Goal: Task Accomplishment & Management: Complete application form

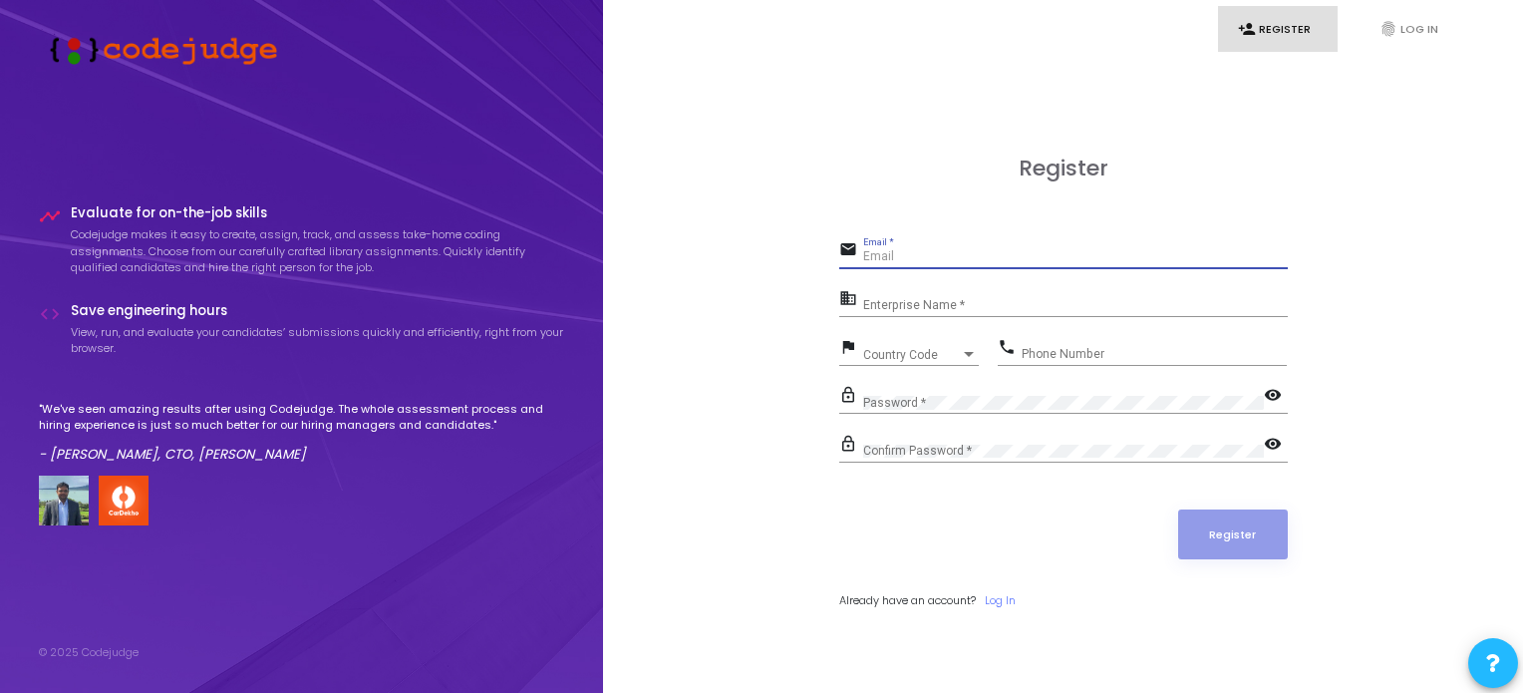
click at [988, 259] on input "Email *" at bounding box center [1075, 257] width 425 height 14
type input "[EMAIL_ADDRESS][DOMAIN_NAME]"
type input "06299134440"
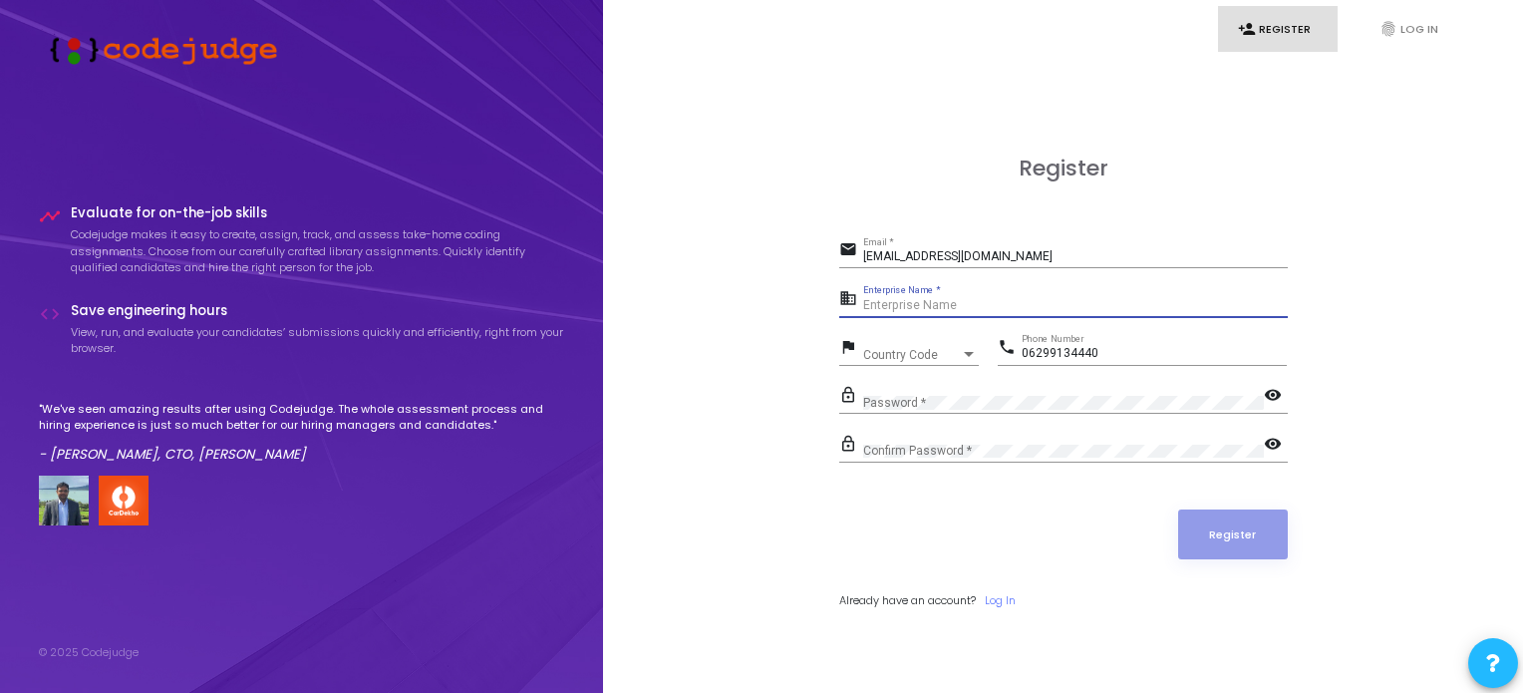
click at [897, 300] on input "Enterprise Name *" at bounding box center [1075, 306] width 425 height 14
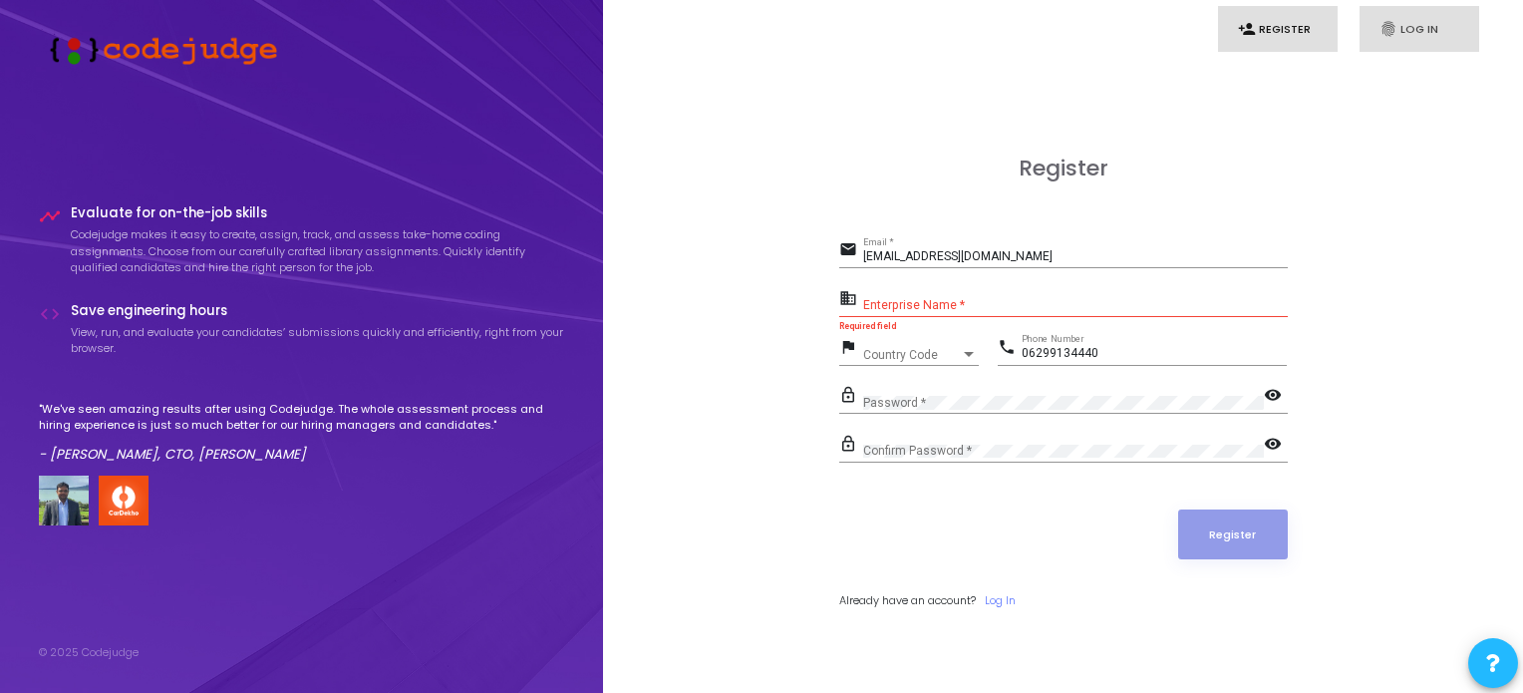
click at [1407, 37] on link "fingerprint Log In" at bounding box center [1419, 29] width 120 height 47
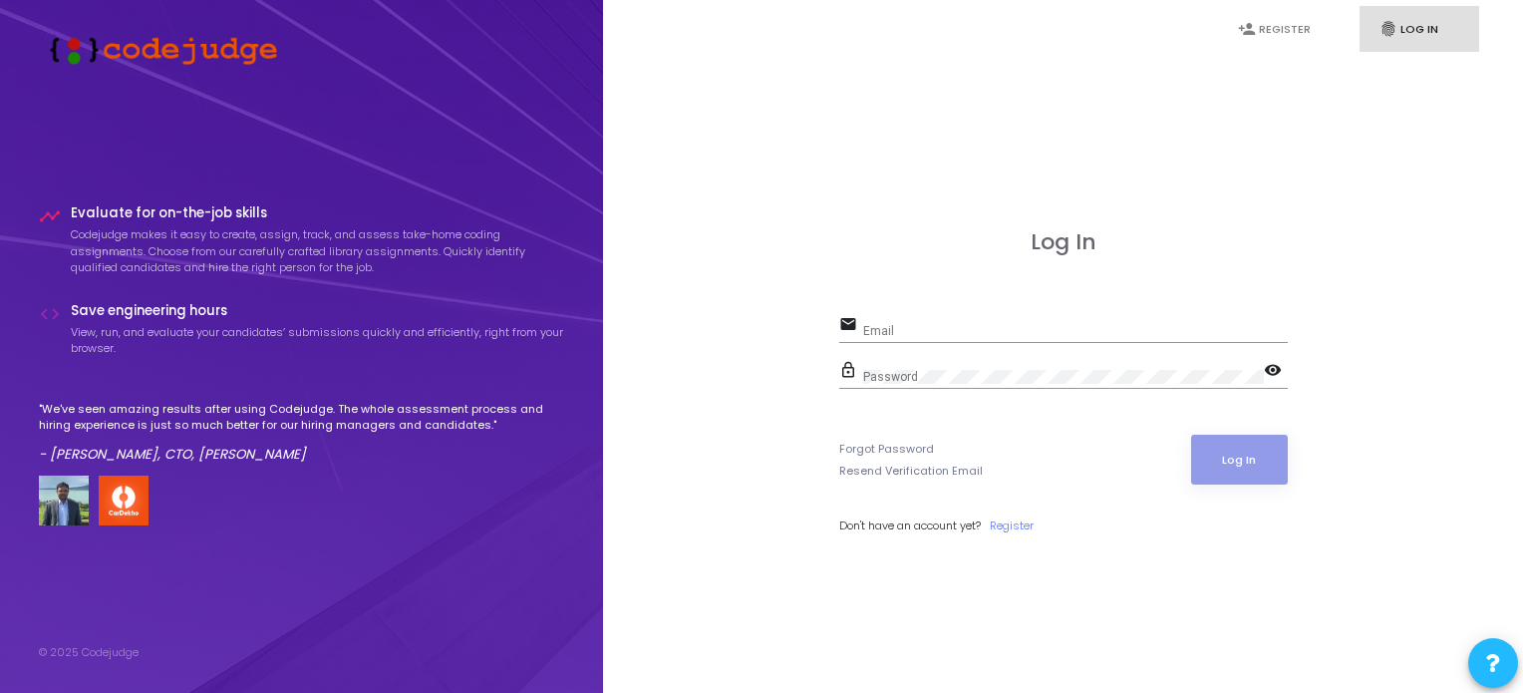
click at [973, 322] on div "Email" at bounding box center [1075, 326] width 425 height 31
click at [916, 327] on input "Email" at bounding box center [1075, 331] width 425 height 14
click at [1016, 517] on link "Register" at bounding box center [1012, 525] width 44 height 17
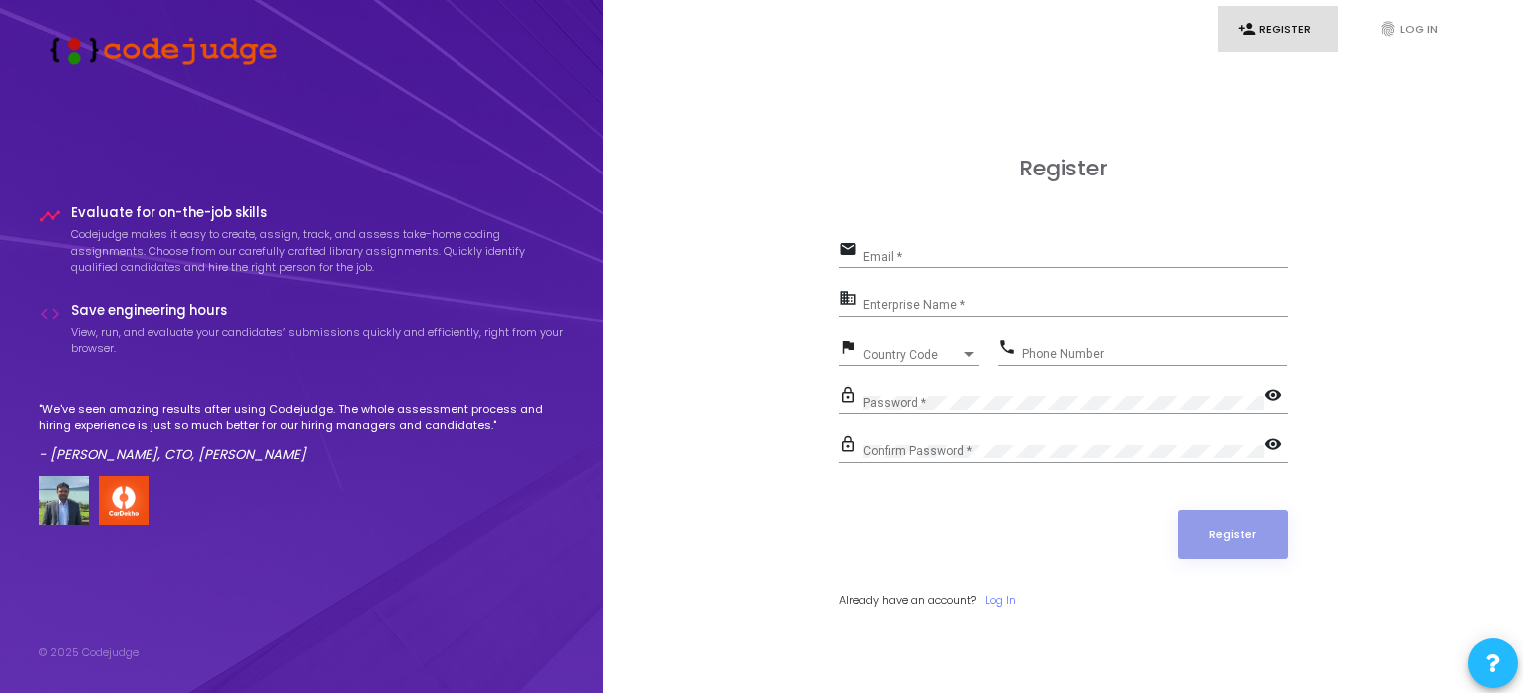
click at [893, 247] on div "Email *" at bounding box center [1075, 252] width 425 height 31
click at [893, 260] on input "Email *" at bounding box center [1075, 257] width 425 height 14
type input "[EMAIL_ADDRESS][DOMAIN_NAME]"
type input "06299134440"
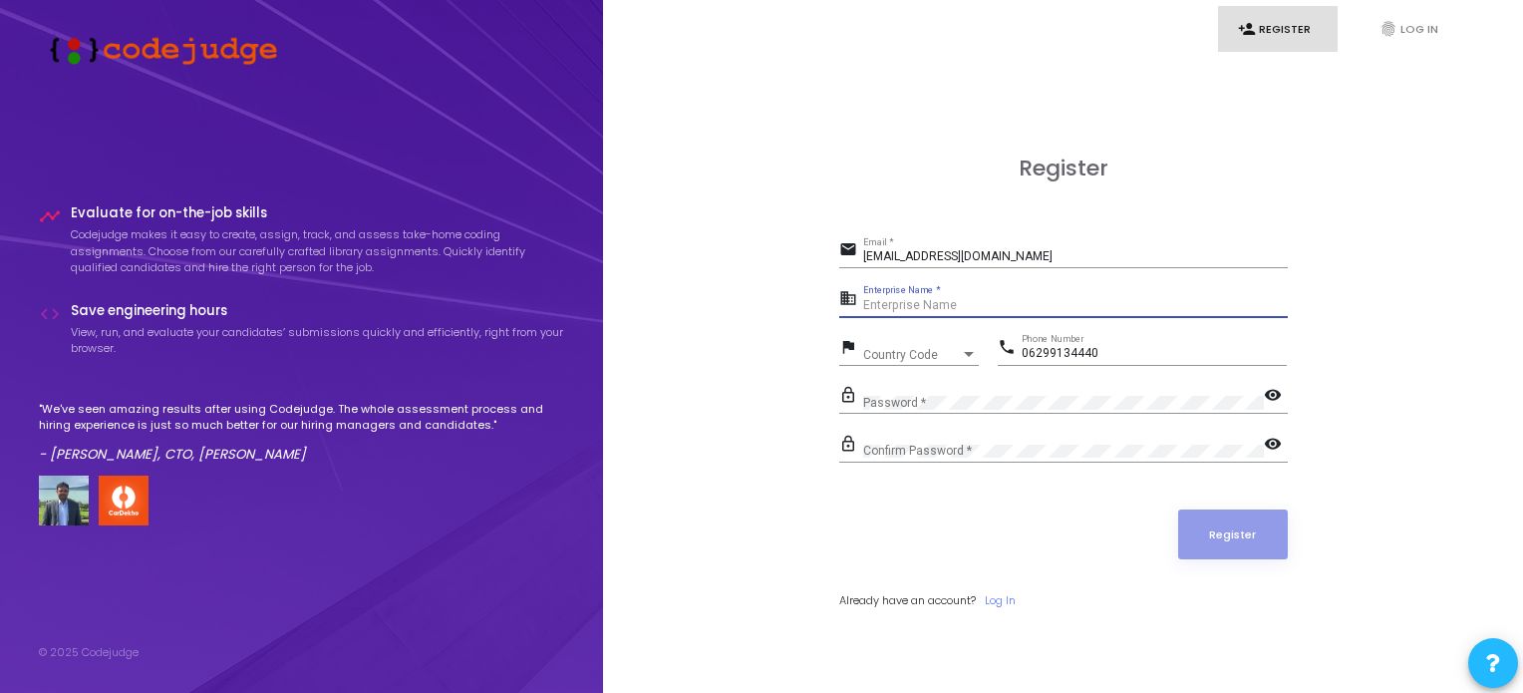
click at [907, 302] on input "Enterprise Name *" at bounding box center [1075, 306] width 425 height 14
click at [866, 306] on input "Enterprise Name *" at bounding box center [1075, 306] width 425 height 14
type input "Payoneer"
click at [1028, 348] on input "06299134440" at bounding box center [1153, 354] width 265 height 14
type input "6299134440"
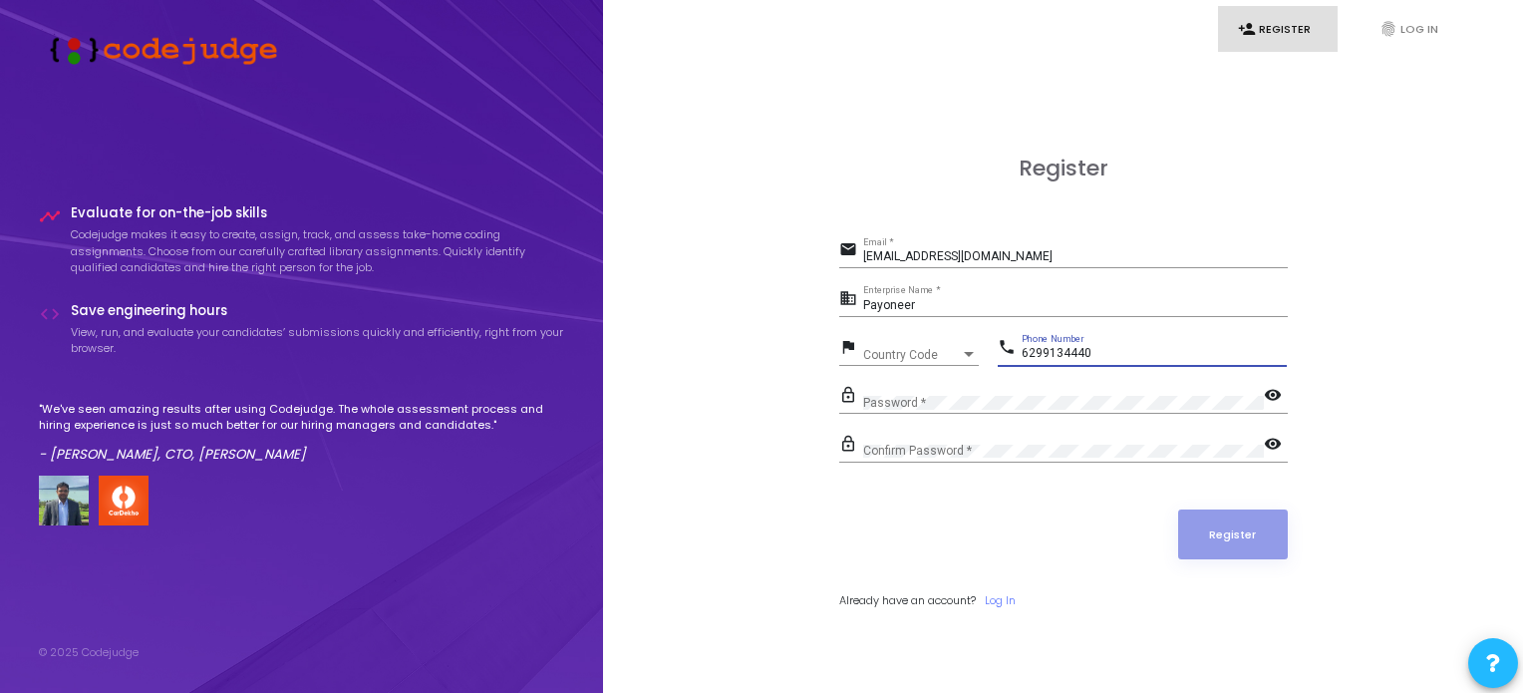
click at [882, 343] on div "Country Code Country Code" at bounding box center [921, 350] width 116 height 31
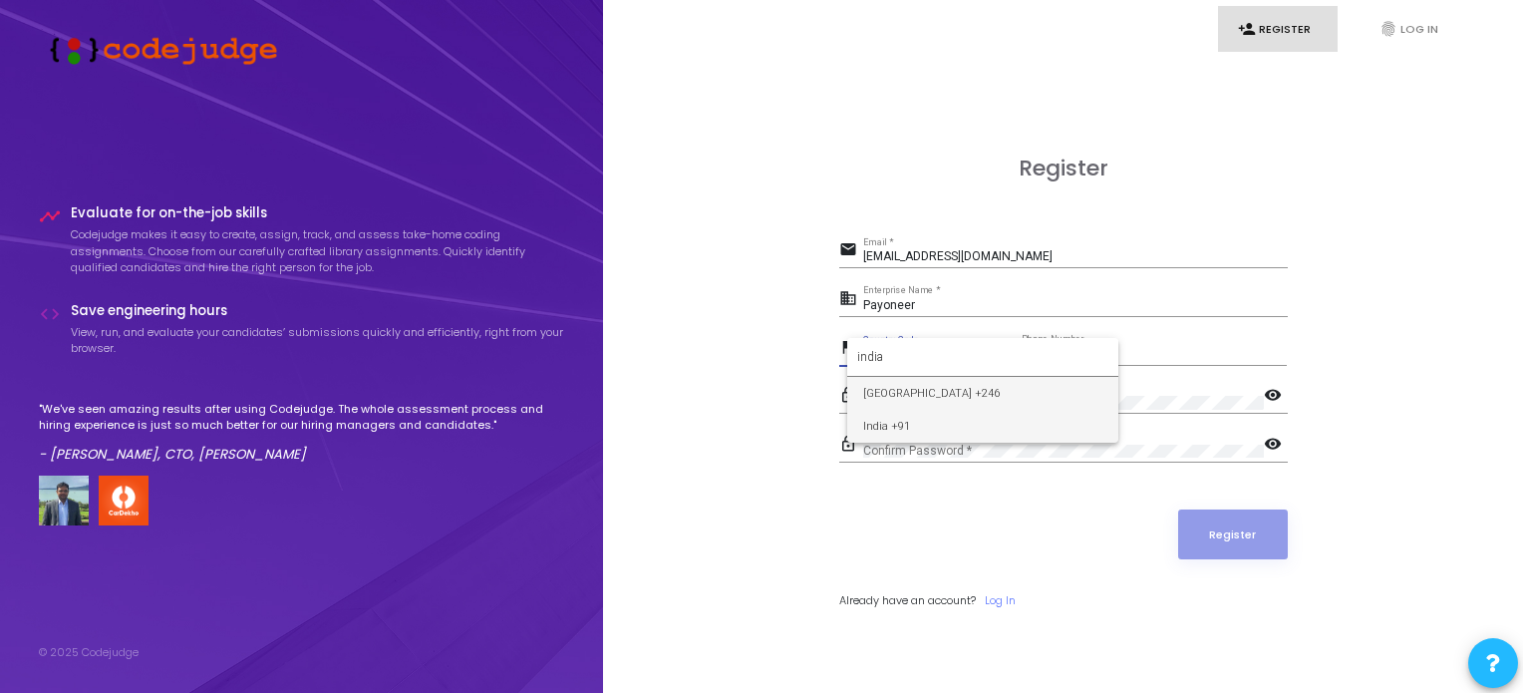
type input "india"
click at [889, 422] on span "India +91" at bounding box center [982, 426] width 239 height 33
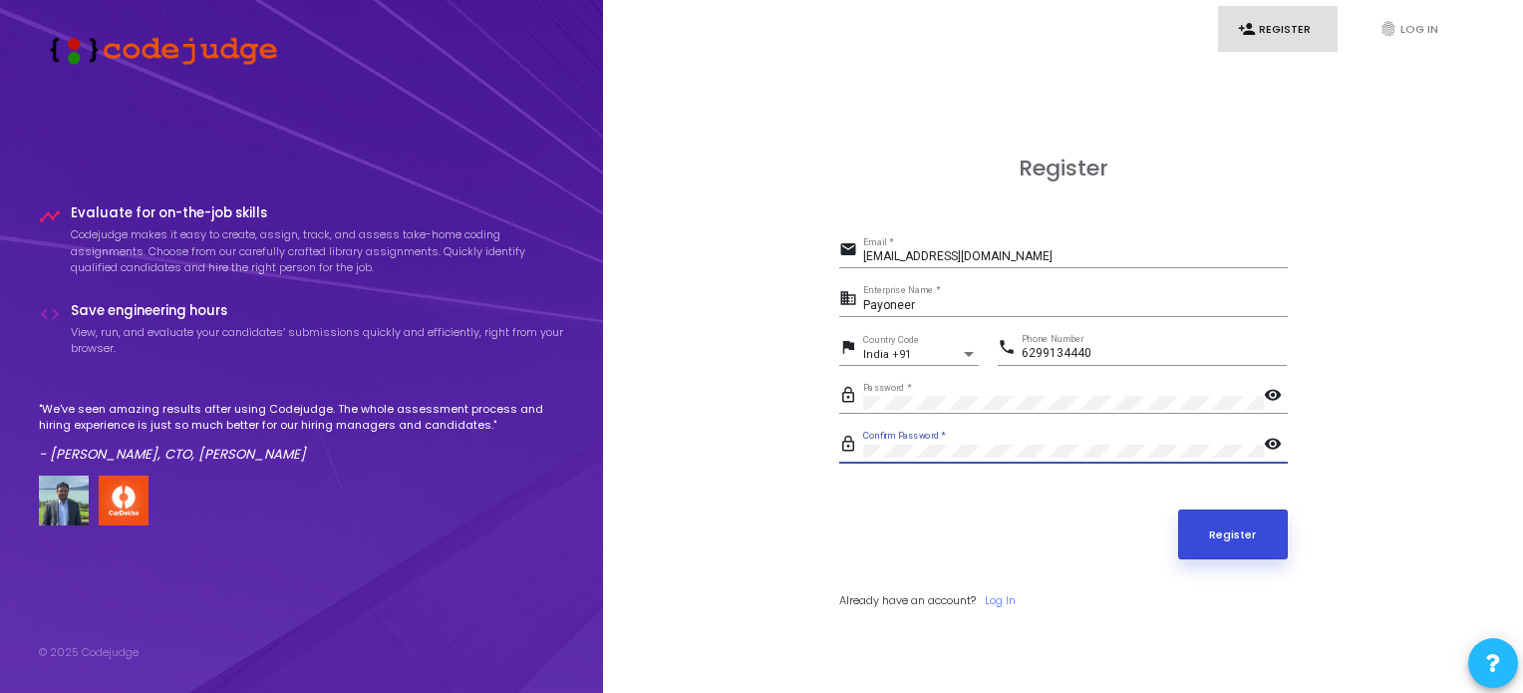
click at [1239, 532] on button "Register" at bounding box center [1233, 534] width 110 height 50
